Goal: Information Seeking & Learning: Learn about a topic

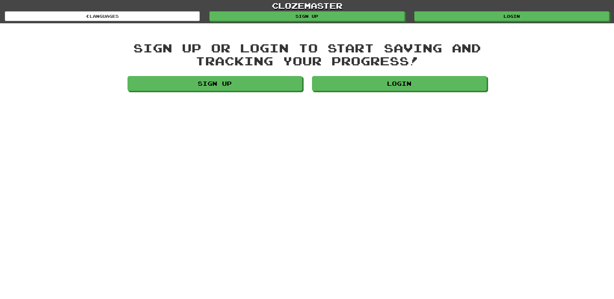
click at [389, 92] on div "Login" at bounding box center [399, 85] width 185 height 18
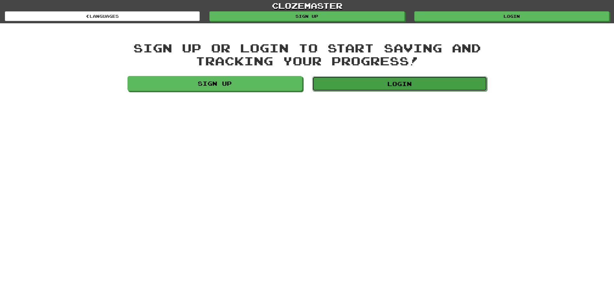
click at [387, 89] on link "Login" at bounding box center [399, 83] width 175 height 15
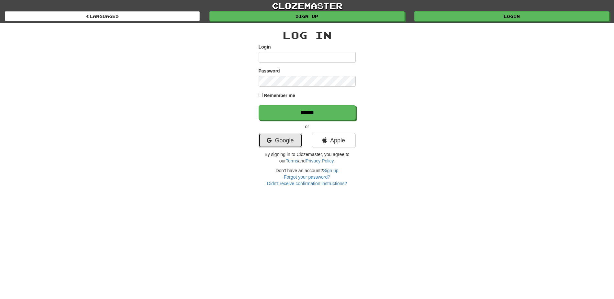
click at [265, 138] on link "Google" at bounding box center [281, 140] width 44 height 15
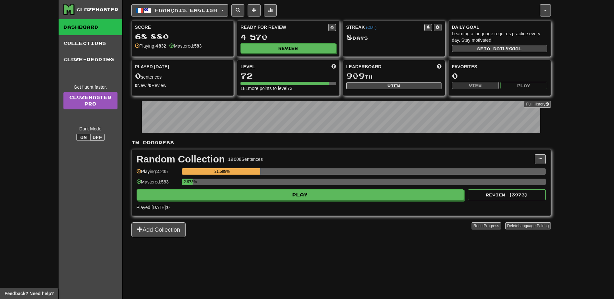
click at [354, 186] on div "2.973%" at bounding box center [364, 184] width 364 height 11
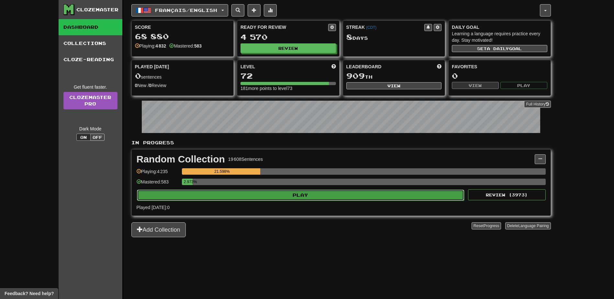
click at [356, 194] on button "Play" at bounding box center [301, 195] width 328 height 11
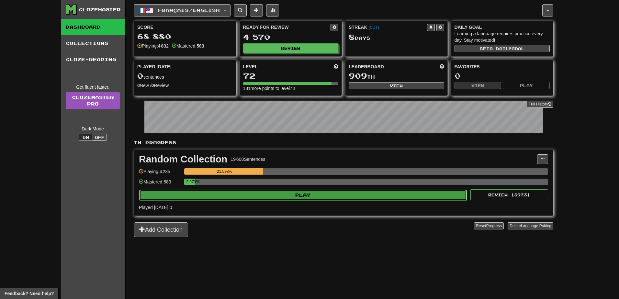
select select "**"
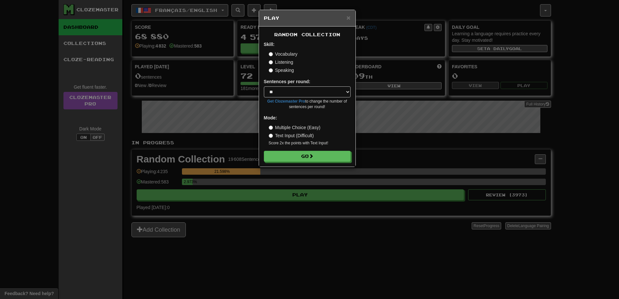
click at [324, 163] on div "Random Collection Skill: Vocabulary Listening Speaking Sentences per round: * *…" at bounding box center [307, 97] width 96 height 140
click at [323, 160] on button "Go" at bounding box center [307, 156] width 87 height 11
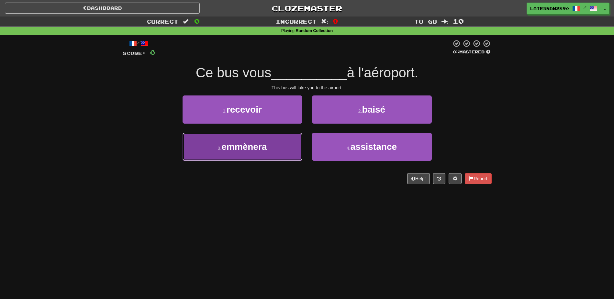
click at [275, 161] on button "3 . emmènera" at bounding box center [243, 147] width 120 height 28
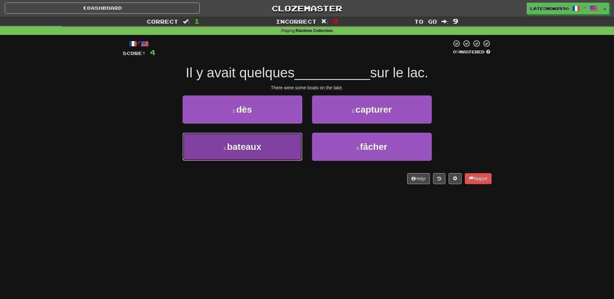
click at [221, 146] on button "3 . bateaux" at bounding box center [243, 147] width 120 height 28
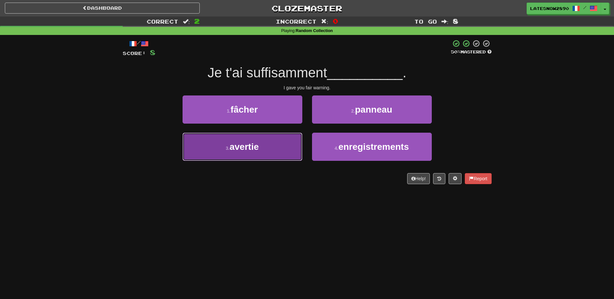
click at [236, 160] on button "3 . avertie" at bounding box center [243, 147] width 120 height 28
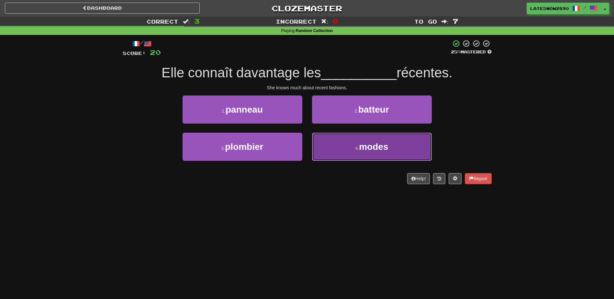
click at [335, 139] on button "4 . modes" at bounding box center [372, 147] width 120 height 28
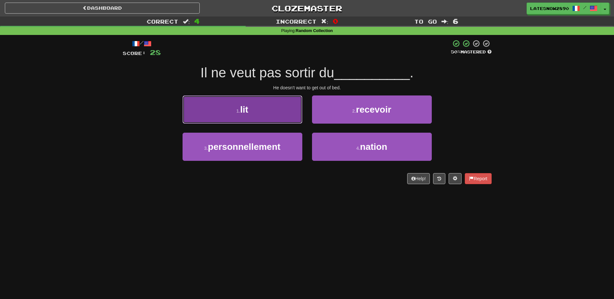
click at [287, 116] on button "1 . lit" at bounding box center [243, 110] width 120 height 28
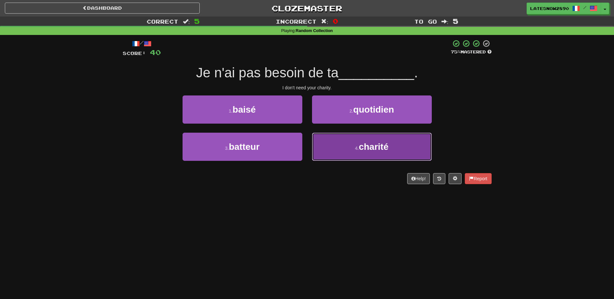
click at [336, 138] on button "4 . charité" at bounding box center [372, 147] width 120 height 28
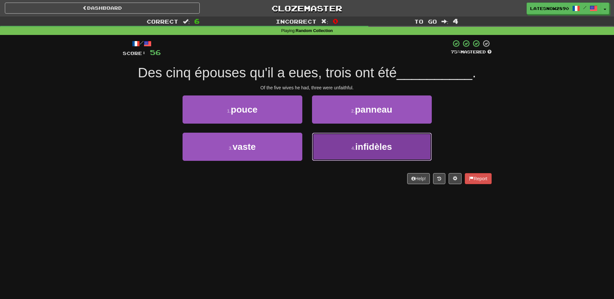
click at [318, 152] on button "4 . infidèles" at bounding box center [372, 147] width 120 height 28
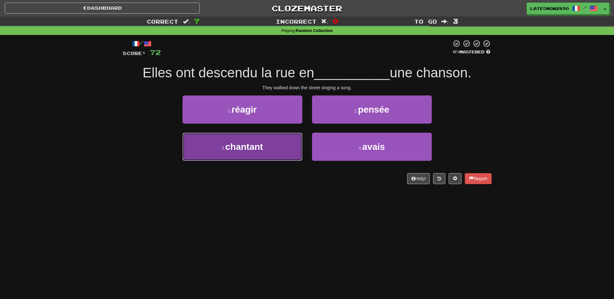
click at [286, 146] on button "3 . chantant" at bounding box center [243, 147] width 120 height 28
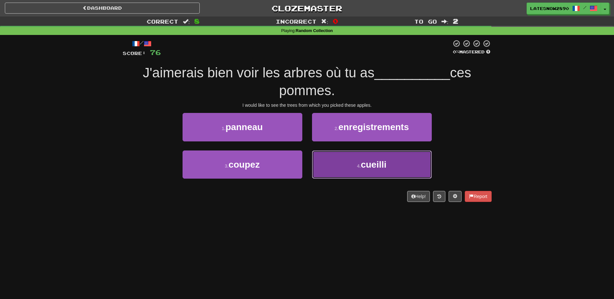
click at [322, 173] on button "4 . cueilli" at bounding box center [372, 165] width 120 height 28
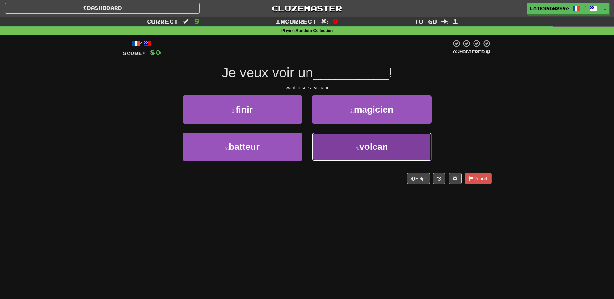
click at [374, 156] on button "4 . volcan" at bounding box center [372, 147] width 120 height 28
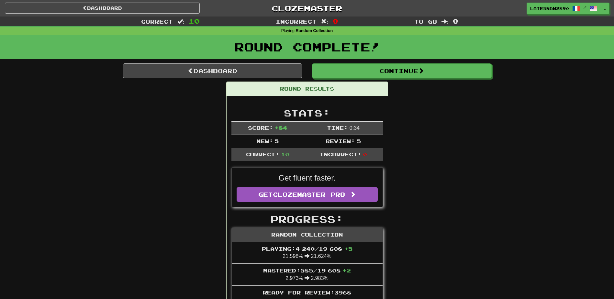
click at [276, 59] on div "Round Complete!" at bounding box center [307, 49] width 614 height 28
click at [281, 67] on link "Dashboard" at bounding box center [213, 70] width 180 height 15
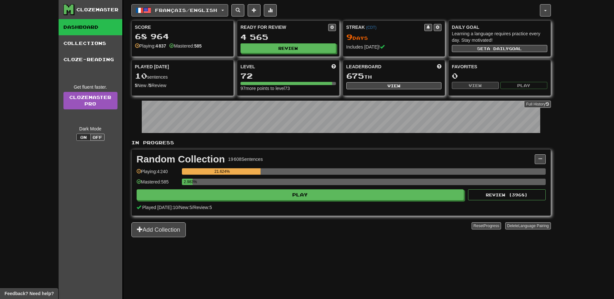
click at [209, 9] on span "Français / English" at bounding box center [186, 10] width 62 height 6
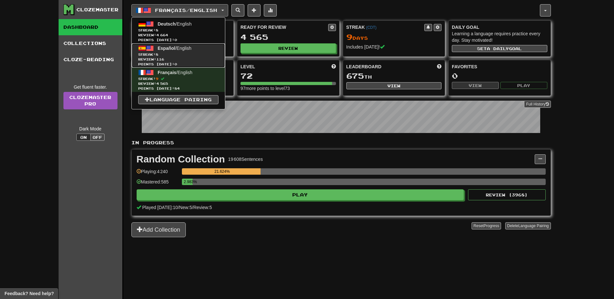
click at [185, 58] on span "Review: 116" at bounding box center [178, 59] width 80 height 5
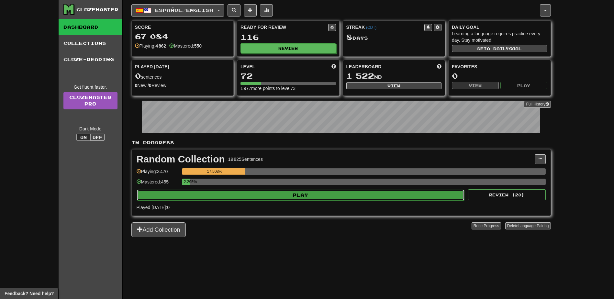
click at [228, 194] on button "Play" at bounding box center [301, 195] width 328 height 11
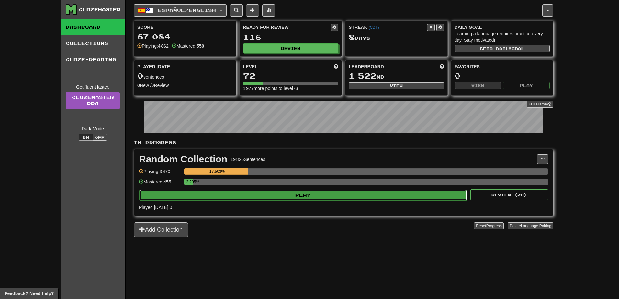
select select "**"
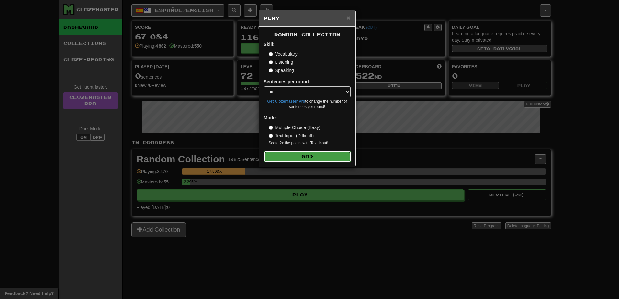
click at [273, 156] on button "Go" at bounding box center [307, 156] width 87 height 11
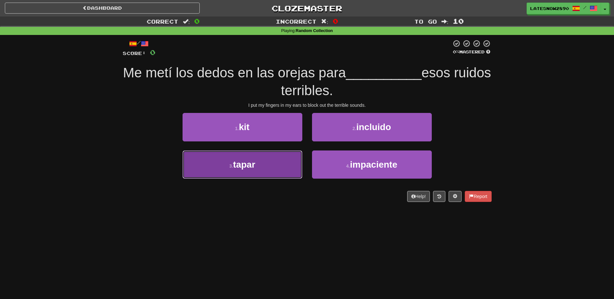
click at [237, 173] on button "3 . tapar" at bounding box center [243, 165] width 120 height 28
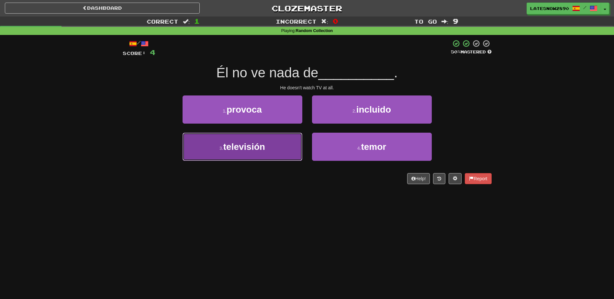
click at [271, 150] on button "3 . televisión" at bounding box center [243, 147] width 120 height 28
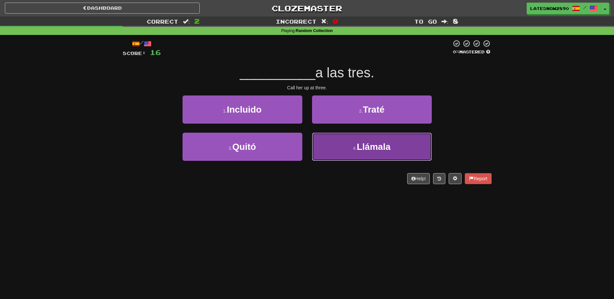
click at [318, 152] on button "4 . Llámala" at bounding box center [372, 147] width 120 height 28
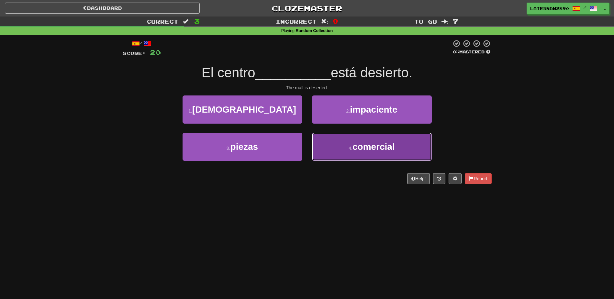
click at [354, 159] on button "4 . comercial" at bounding box center [372, 147] width 120 height 28
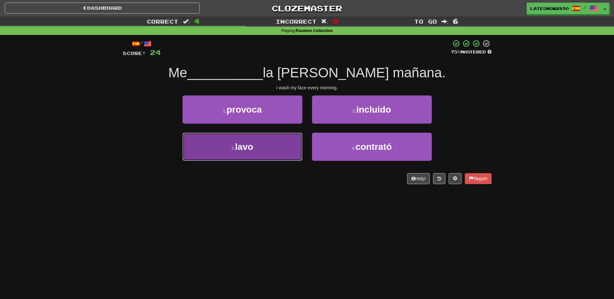
click at [266, 142] on button "3 . lavo" at bounding box center [243, 147] width 120 height 28
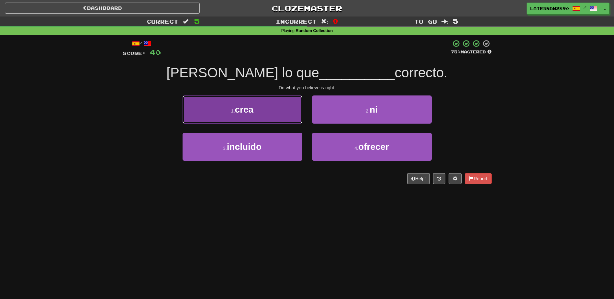
click at [274, 119] on button "1 . crea" at bounding box center [243, 110] width 120 height 28
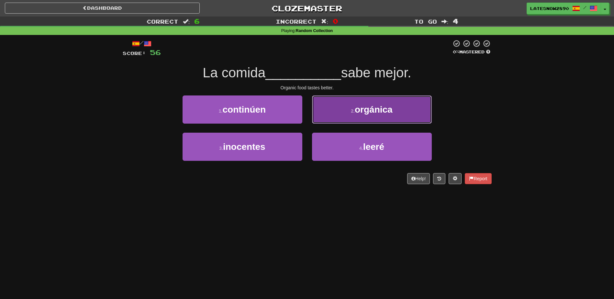
click at [347, 116] on button "2 . orgánica" at bounding box center [372, 110] width 120 height 28
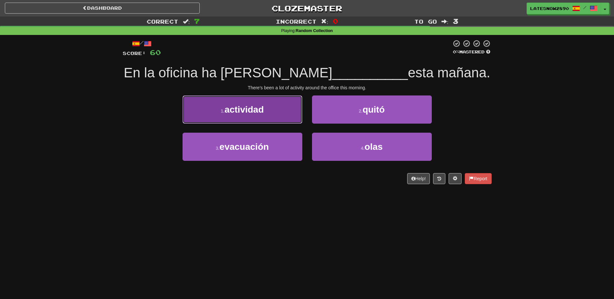
click at [283, 116] on button "1 . actividad" at bounding box center [243, 110] width 120 height 28
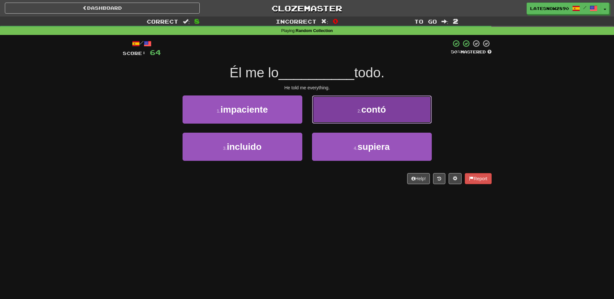
click at [344, 116] on button "2 . contó" at bounding box center [372, 110] width 120 height 28
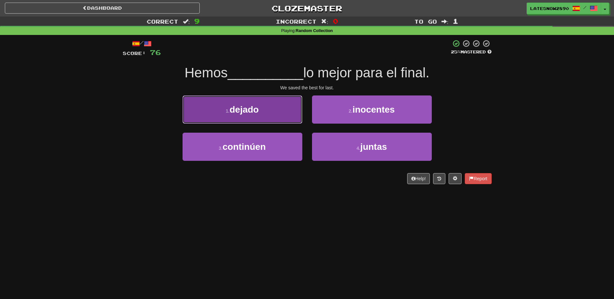
click at [196, 117] on button "1 . dejado" at bounding box center [243, 110] width 120 height 28
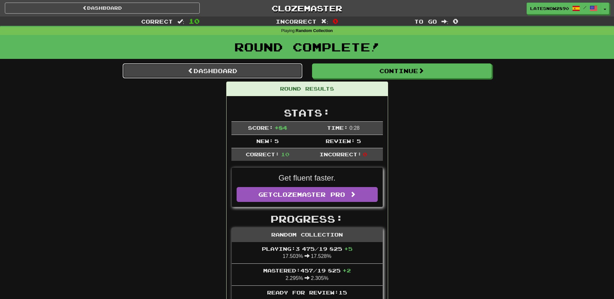
click at [134, 68] on link "Dashboard" at bounding box center [213, 70] width 180 height 15
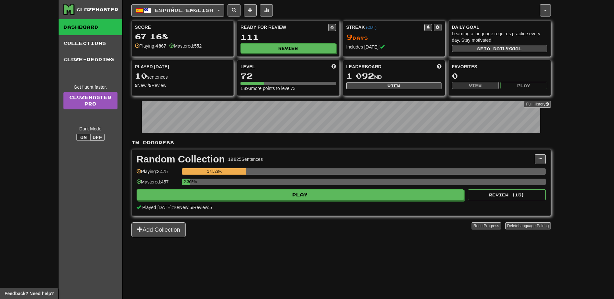
click at [150, 17] on div "Español / English Deutsch / English Streak: 8 Review: 4 664 Points [DATE]: 0 Es…" at bounding box center [341, 157] width 420 height 315
click at [157, 12] on span "Español / English" at bounding box center [184, 10] width 58 height 6
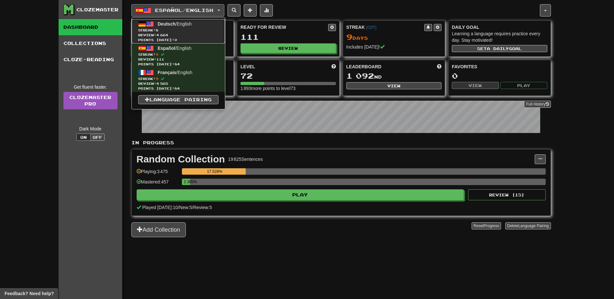
click at [158, 30] on span "8" at bounding box center [157, 30] width 3 height 4
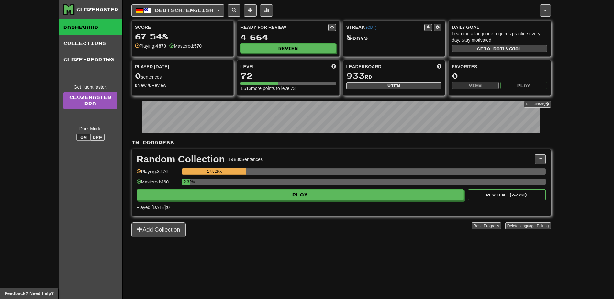
click at [309, 183] on div "2.32%" at bounding box center [364, 182] width 364 height 6
click at [301, 202] on div "Random Collection 19 830 Sentences Manage Sentences Unpin from Dashboard Playin…" at bounding box center [341, 183] width 419 height 66
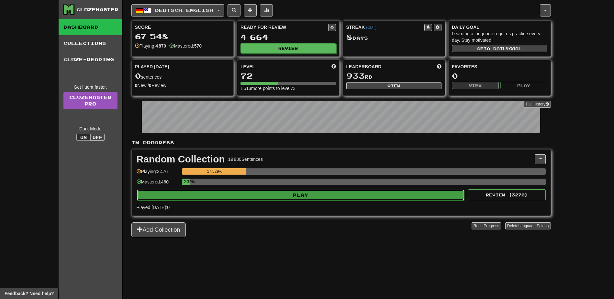
click at [301, 197] on button "Play" at bounding box center [301, 195] width 328 height 11
select select "**"
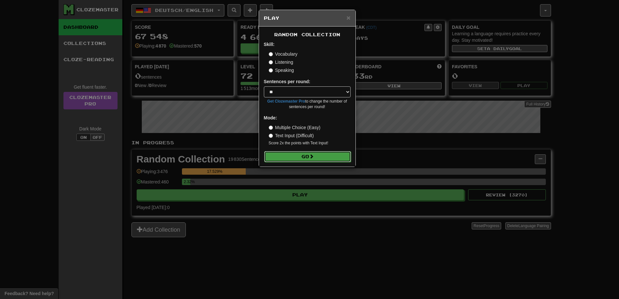
click at [295, 159] on button "Go" at bounding box center [307, 156] width 87 height 11
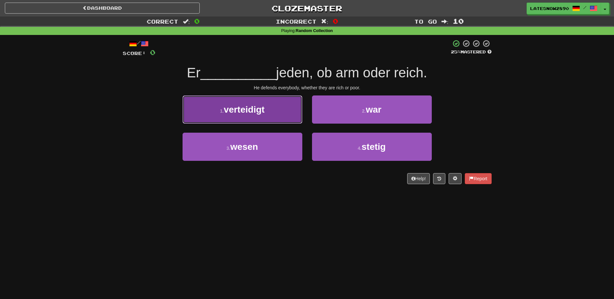
click at [267, 115] on button "1 . verteidigt" at bounding box center [243, 110] width 120 height 28
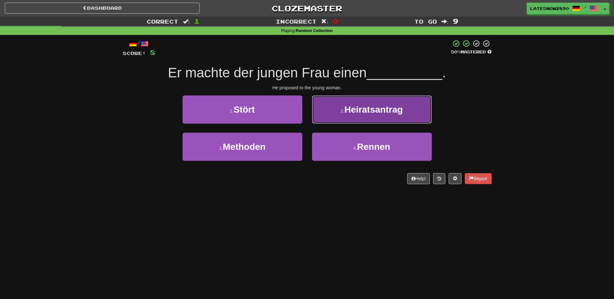
click at [386, 119] on button "2 . Heiratsantrag" at bounding box center [372, 110] width 120 height 28
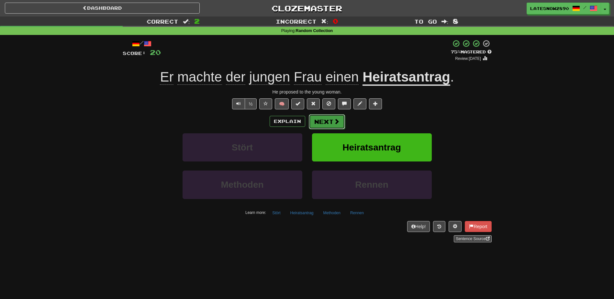
click at [311, 123] on button "Next" at bounding box center [327, 121] width 36 height 15
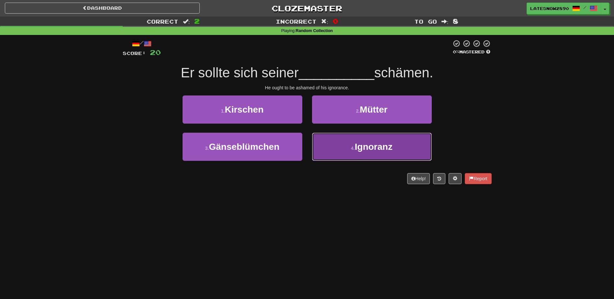
click at [334, 150] on button "4 . Ignoranz" at bounding box center [372, 147] width 120 height 28
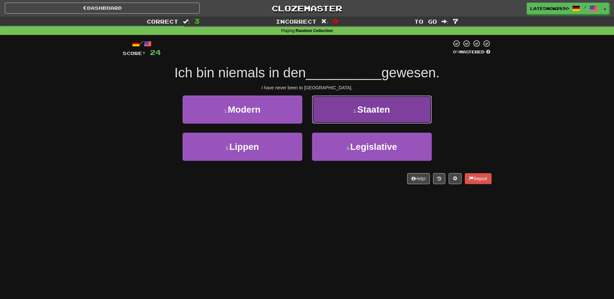
click at [353, 107] on button "2 . Staaten" at bounding box center [372, 110] width 120 height 28
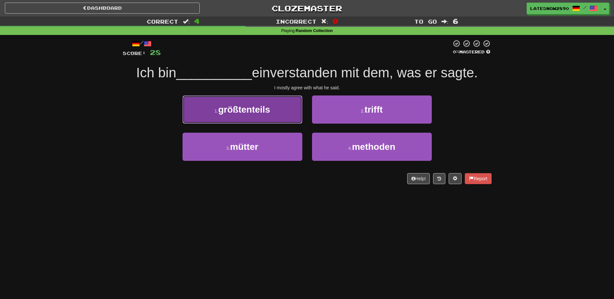
click at [243, 116] on button "1 . größtenteils" at bounding box center [243, 110] width 120 height 28
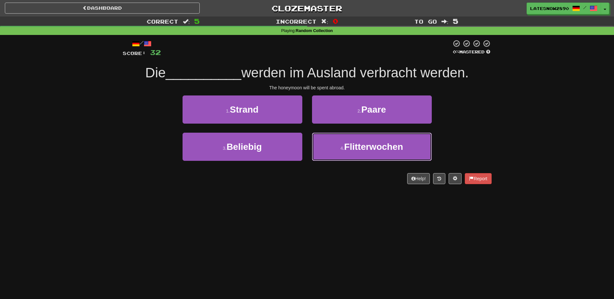
drag, startPoint x: 323, startPoint y: 155, endPoint x: 332, endPoint y: 165, distance: 13.1
click at [332, 165] on div "4 . Flitterwochen" at bounding box center [372, 151] width 130 height 37
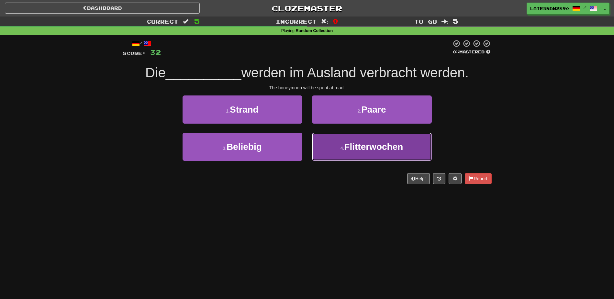
click at [327, 161] on button "4 . Flitterwochen" at bounding box center [372, 147] width 120 height 28
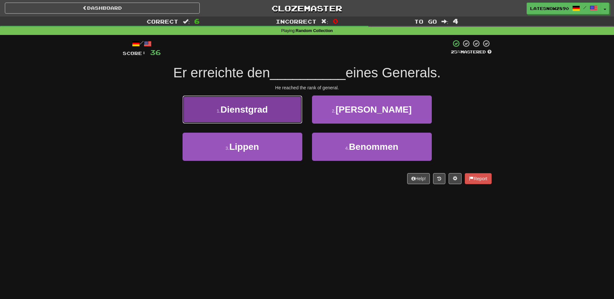
click at [285, 116] on button "1 . Dienstgrad" at bounding box center [243, 110] width 120 height 28
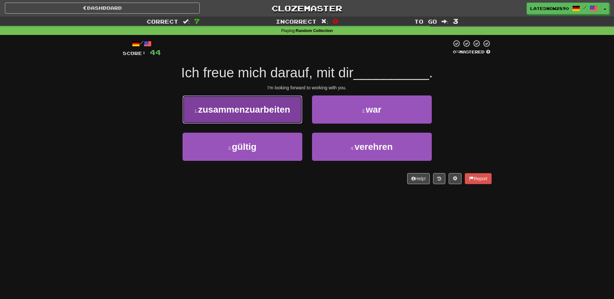
click at [291, 118] on button "1 . zusammenzuarbeiten" at bounding box center [243, 110] width 120 height 28
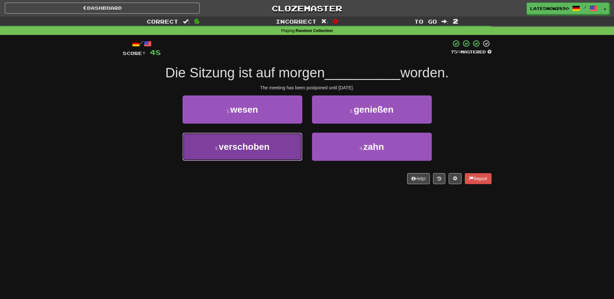
click at [222, 153] on button "3 . verschoben" at bounding box center [243, 147] width 120 height 28
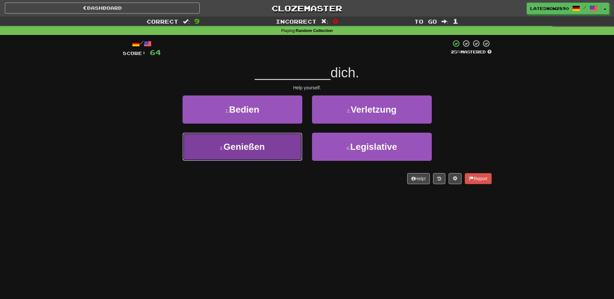
click at [248, 155] on button "3 . Genießen" at bounding box center [243, 147] width 120 height 28
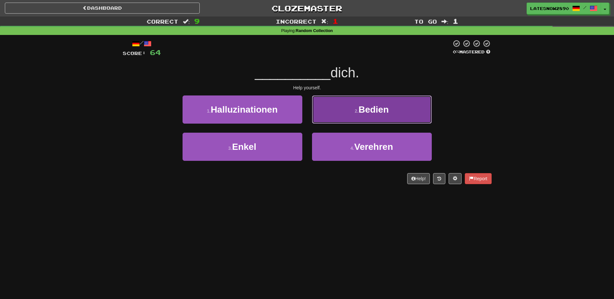
click at [359, 116] on button "2 . Bedien" at bounding box center [372, 110] width 120 height 28
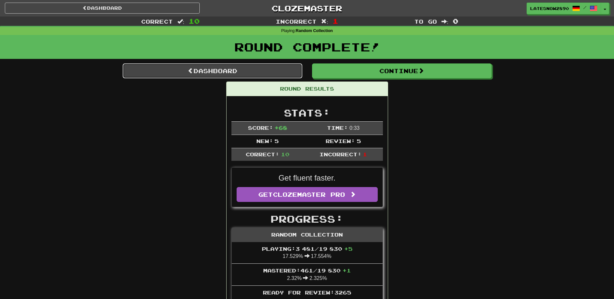
click at [218, 78] on link "Dashboard" at bounding box center [213, 70] width 180 height 15
